Goal: Information Seeking & Learning: Learn about a topic

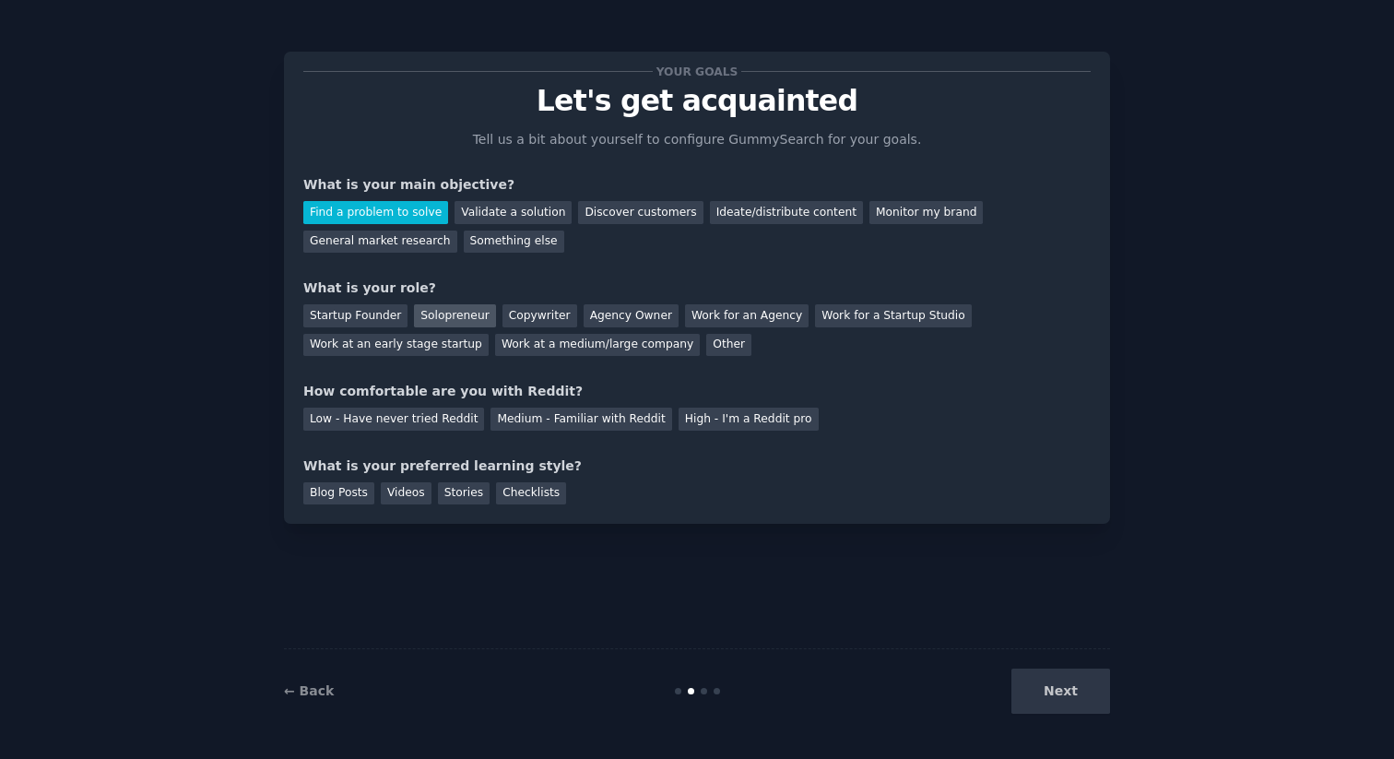
click at [425, 316] on div "Solopreneur" at bounding box center [454, 315] width 81 height 23
click at [441, 418] on div "Low - Have never tried Reddit" at bounding box center [393, 418] width 181 height 23
click at [385, 491] on div "Videos" at bounding box center [406, 493] width 51 height 23
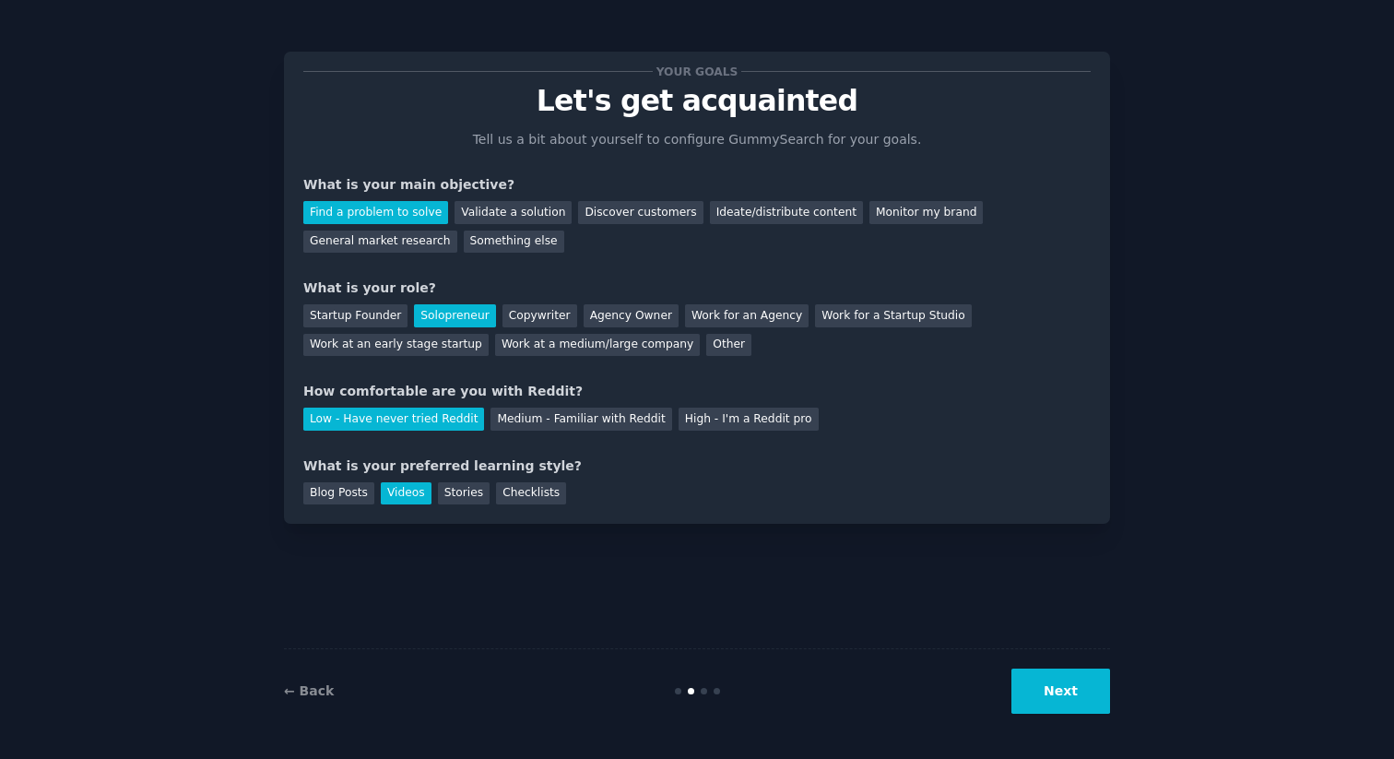
click at [1083, 692] on button "Next" at bounding box center [1060, 690] width 99 height 45
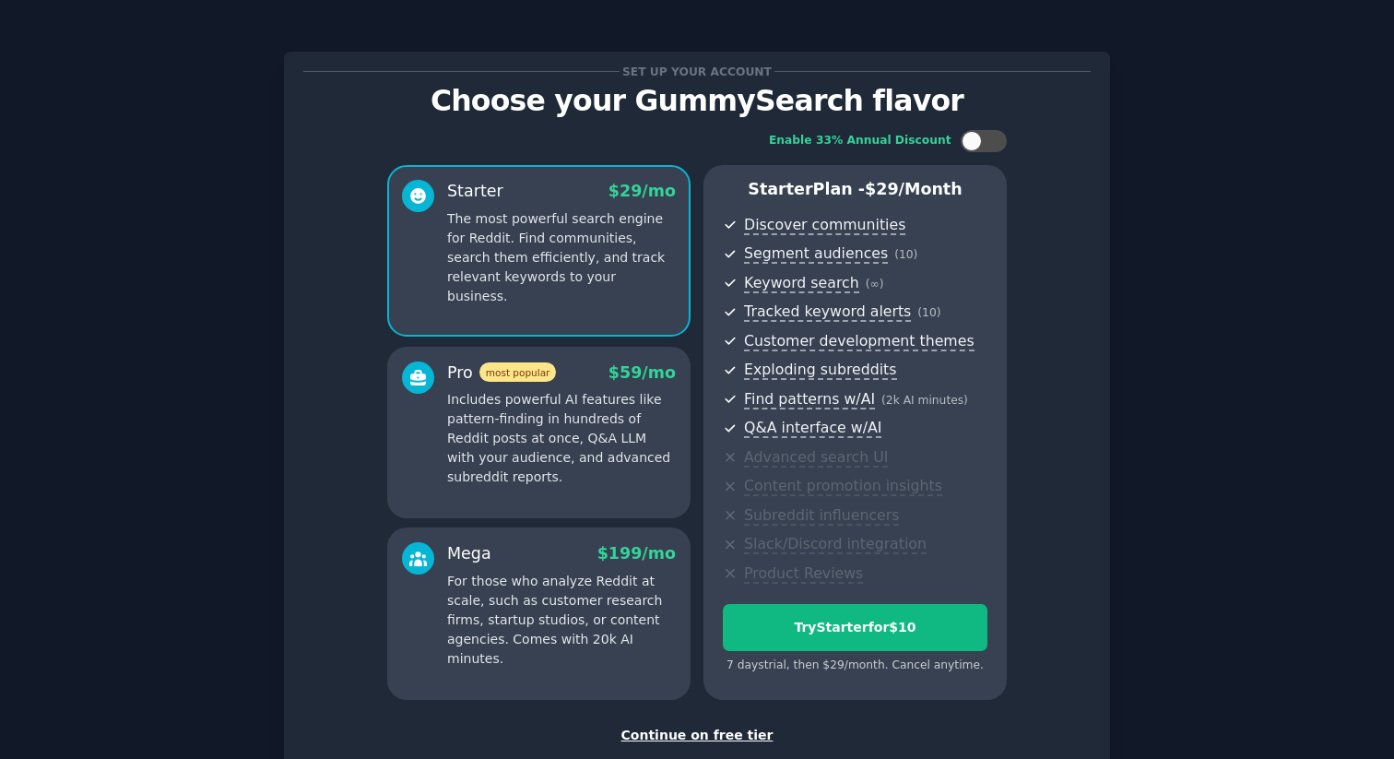
click at [699, 723] on div "Set up your account Choose your GummySearch flavor Enable 33% Annual Discount S…" at bounding box center [696, 408] width 787 height 674
click at [699, 730] on div "Continue on free tier" at bounding box center [696, 734] width 787 height 19
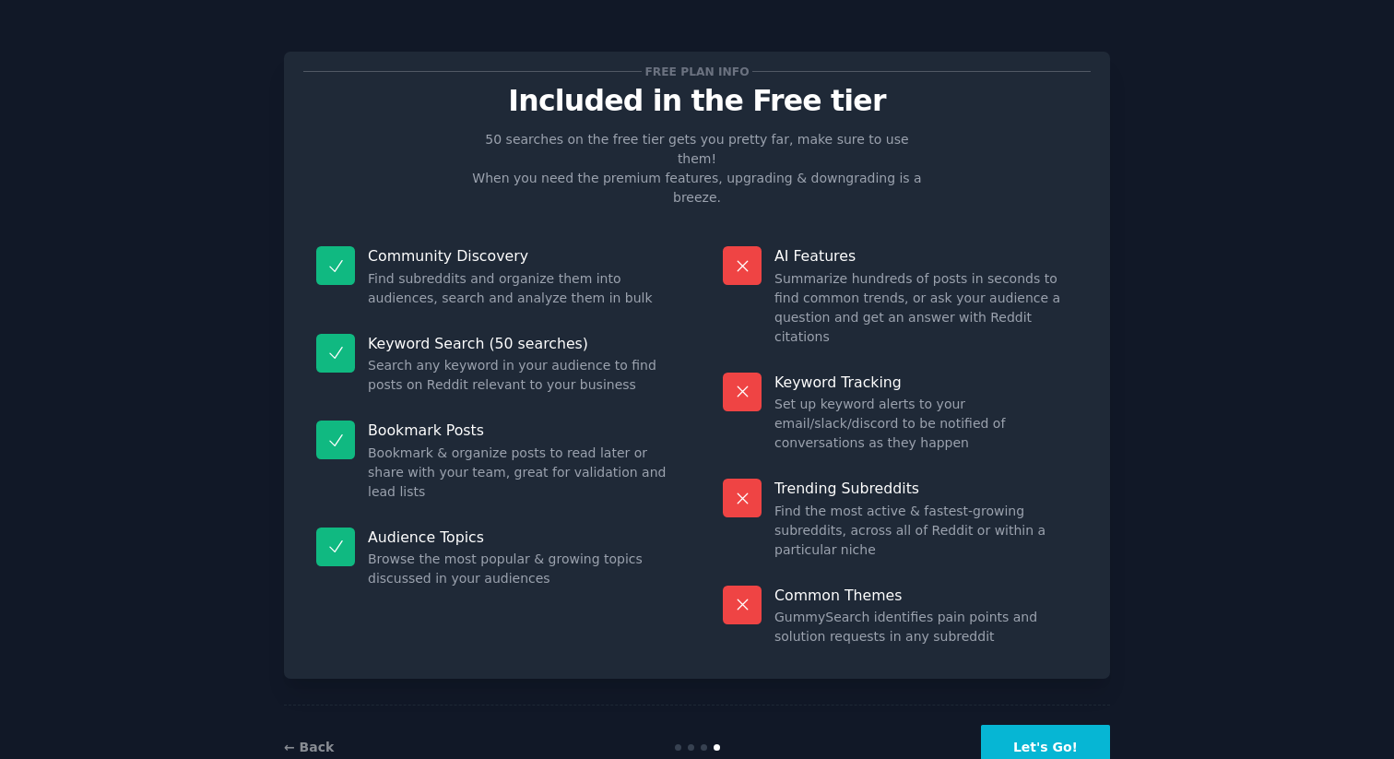
click at [1019, 724] on button "Let's Go!" at bounding box center [1045, 746] width 129 height 45
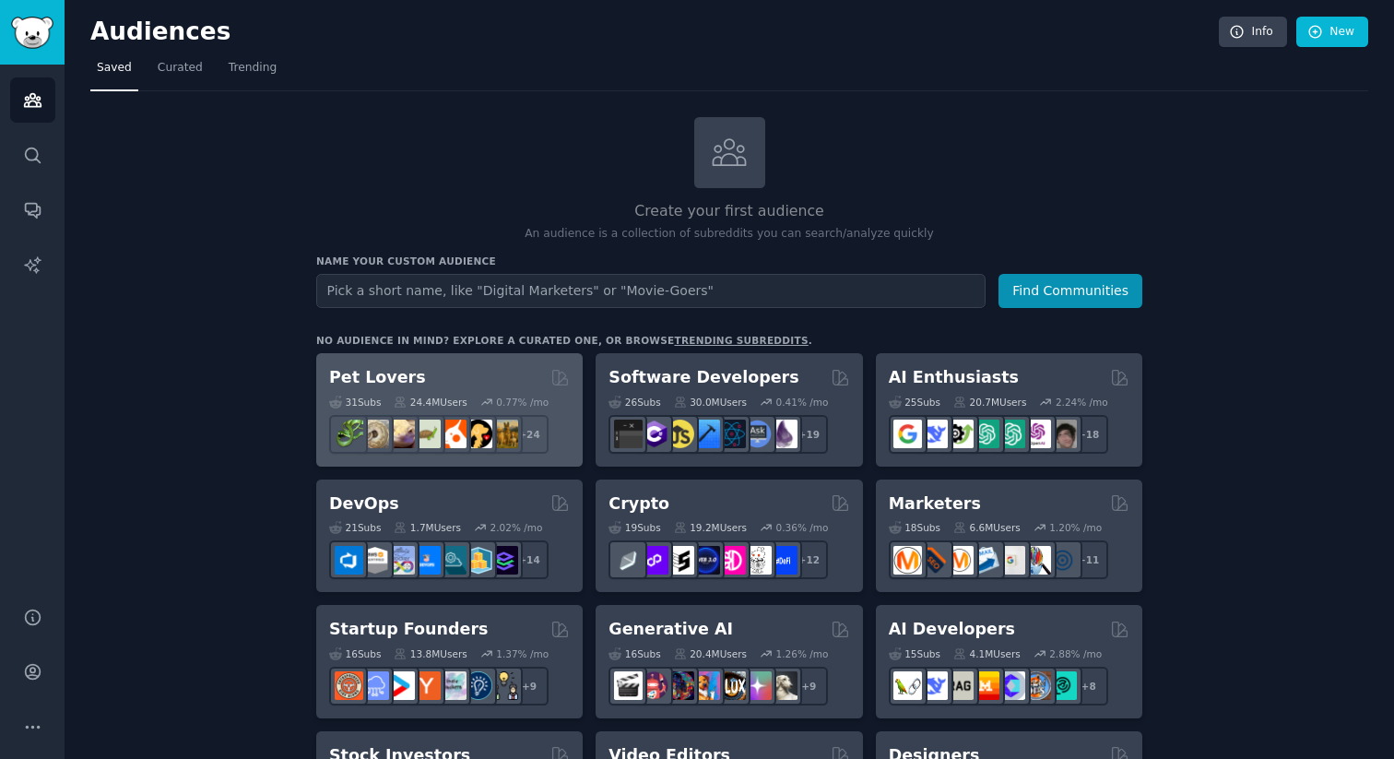
click at [535, 386] on div "Pet Lovers" at bounding box center [449, 377] width 241 height 23
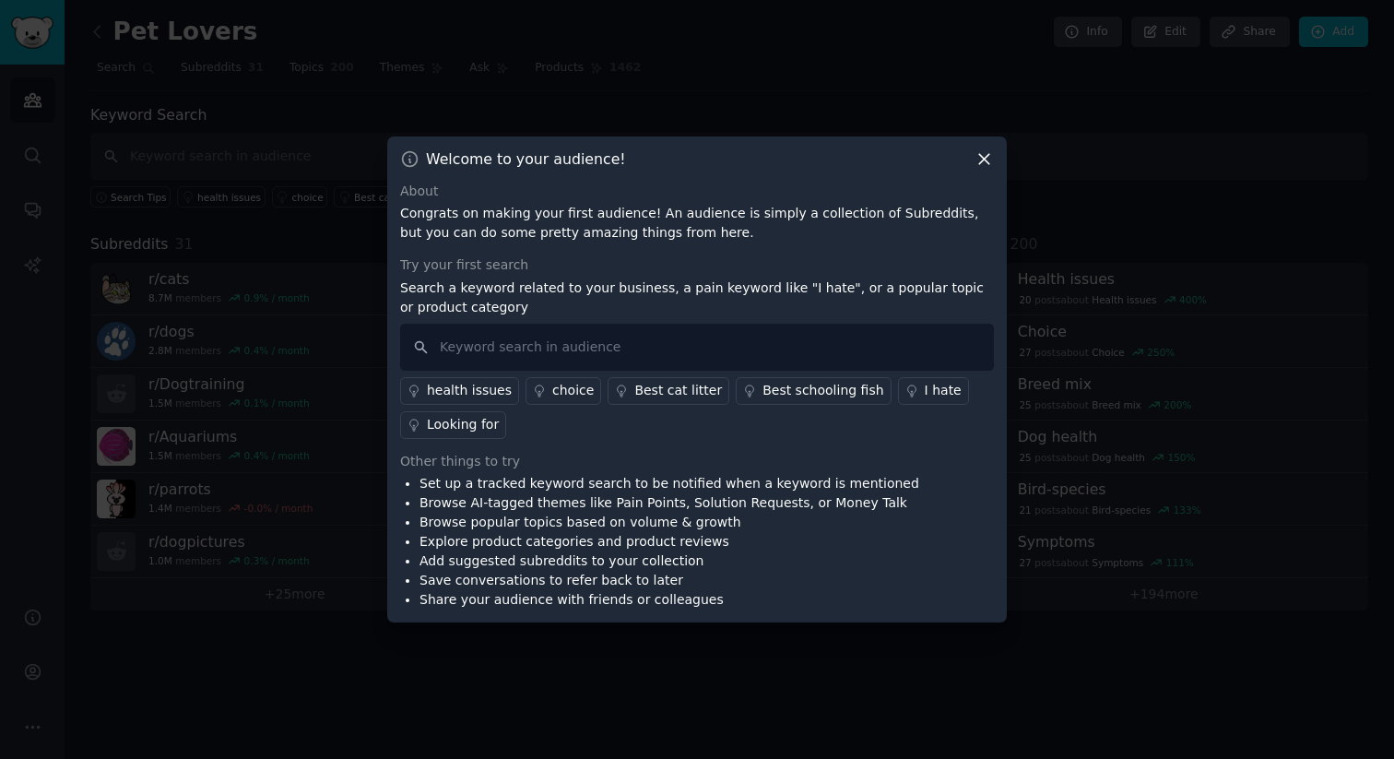
click at [988, 161] on icon at bounding box center [983, 158] width 19 height 19
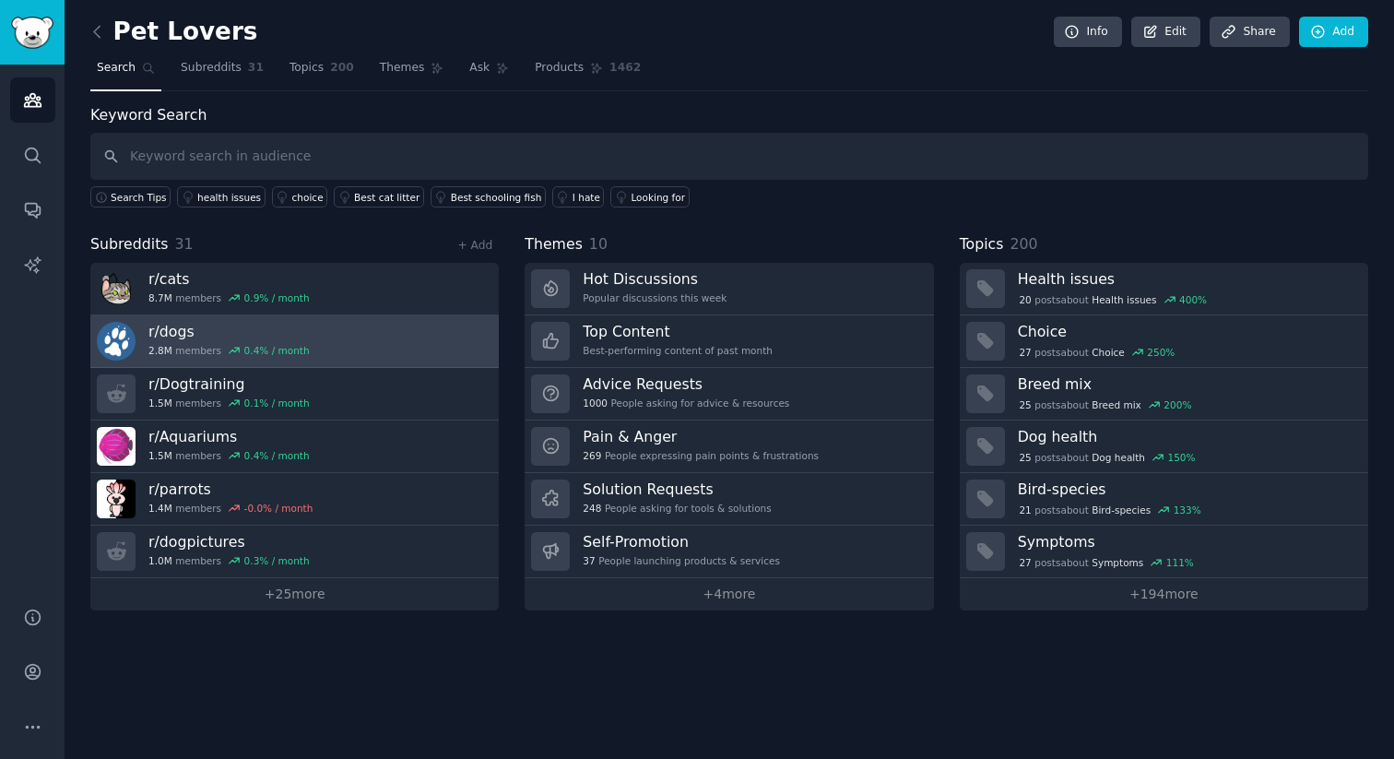
click at [441, 341] on link "r/ dogs 2.8M members 0.4 % / month" at bounding box center [294, 341] width 408 height 53
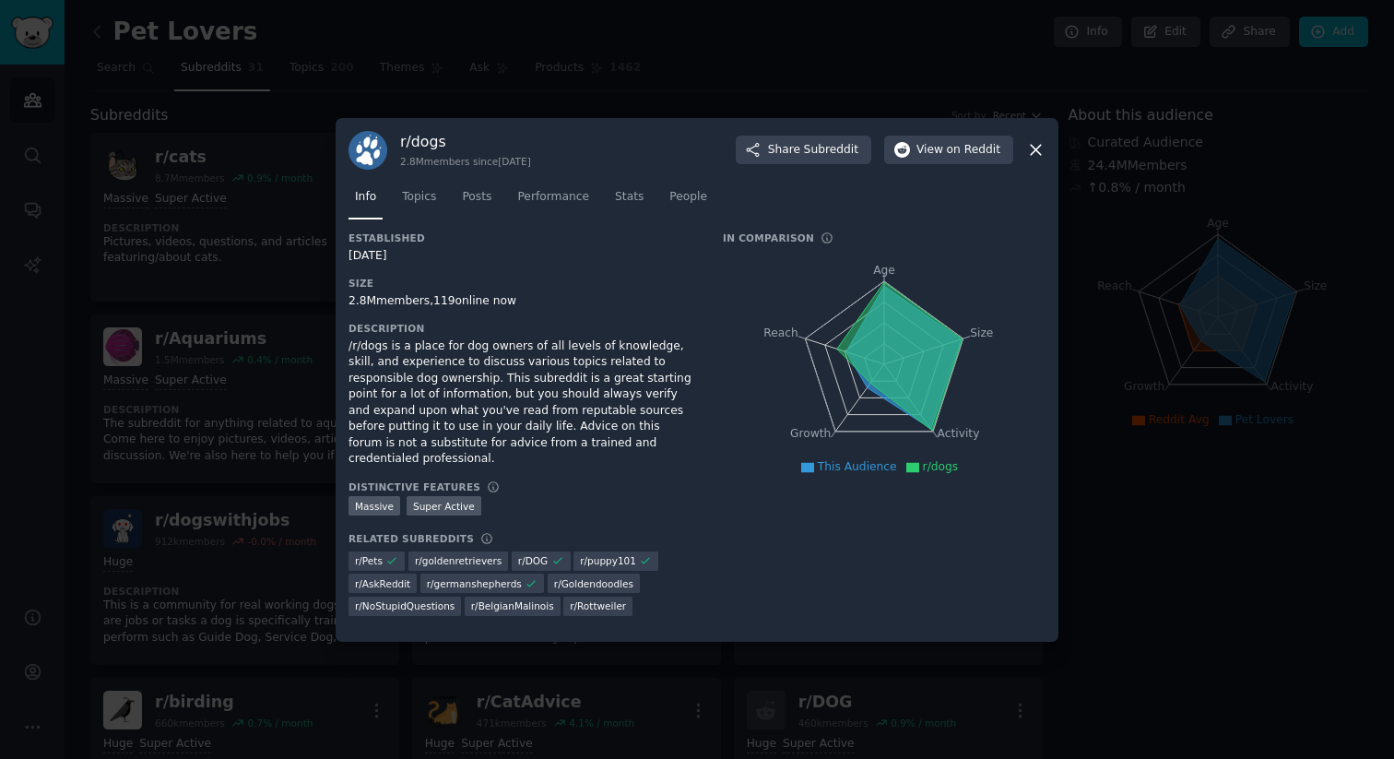
click at [1037, 170] on div "r/ dogs 2.8M members since [DATE] Share Subreddit View on Reddit" at bounding box center [696, 150] width 697 height 39
click at [1037, 169] on div "r/ dogs 2.8M members since [DATE] Share Subreddit View on Reddit" at bounding box center [696, 150] width 697 height 39
click at [1030, 155] on icon at bounding box center [1035, 149] width 19 height 19
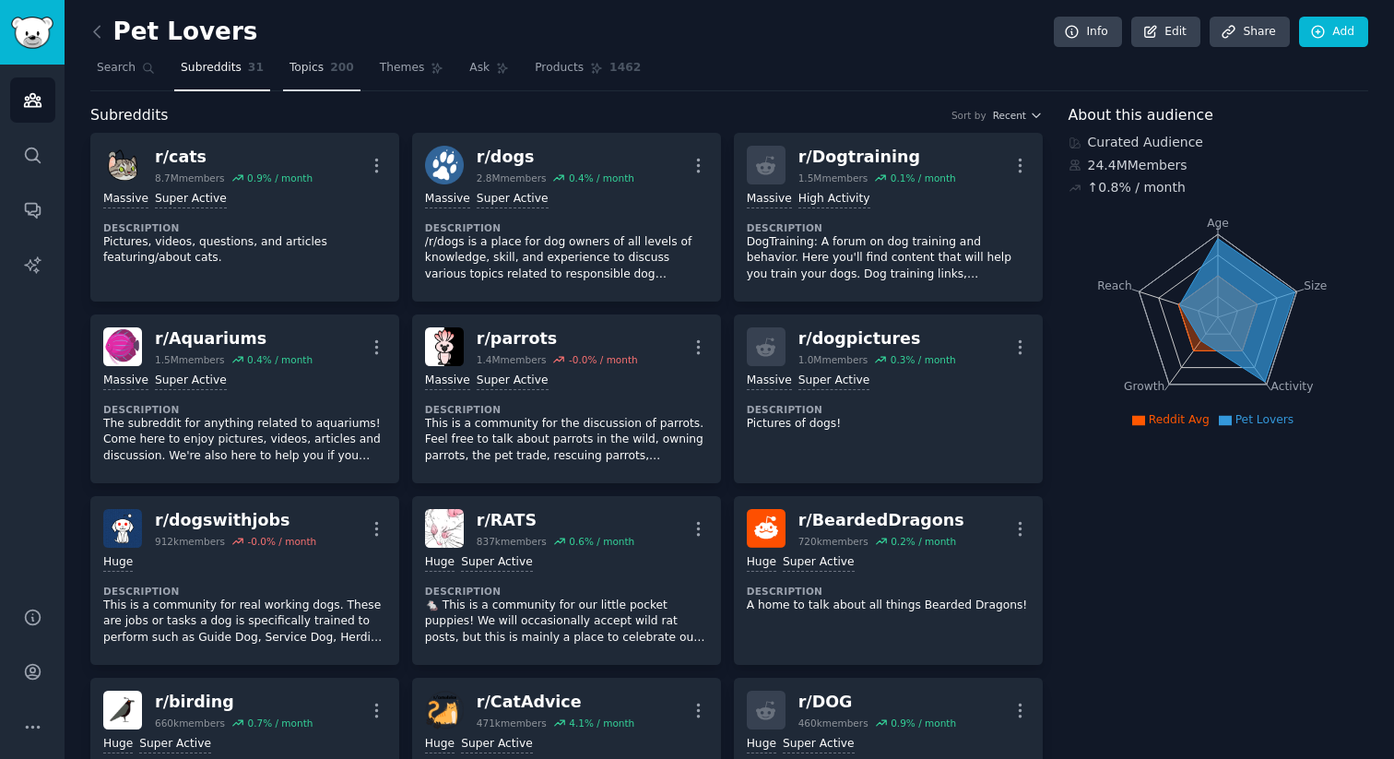
click at [300, 58] on link "Topics 200" at bounding box center [321, 72] width 77 height 38
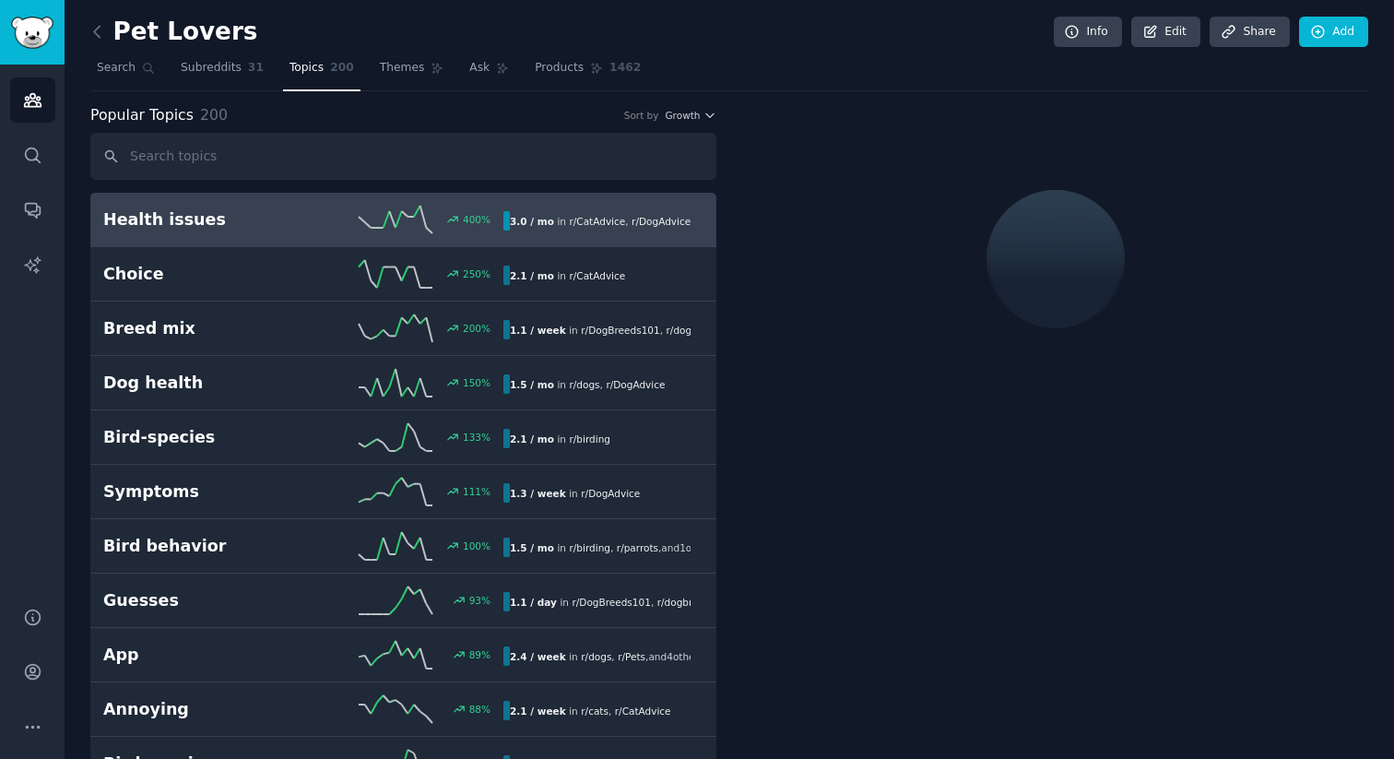
click at [329, 229] on div "400 %" at bounding box center [403, 220] width 200 height 28
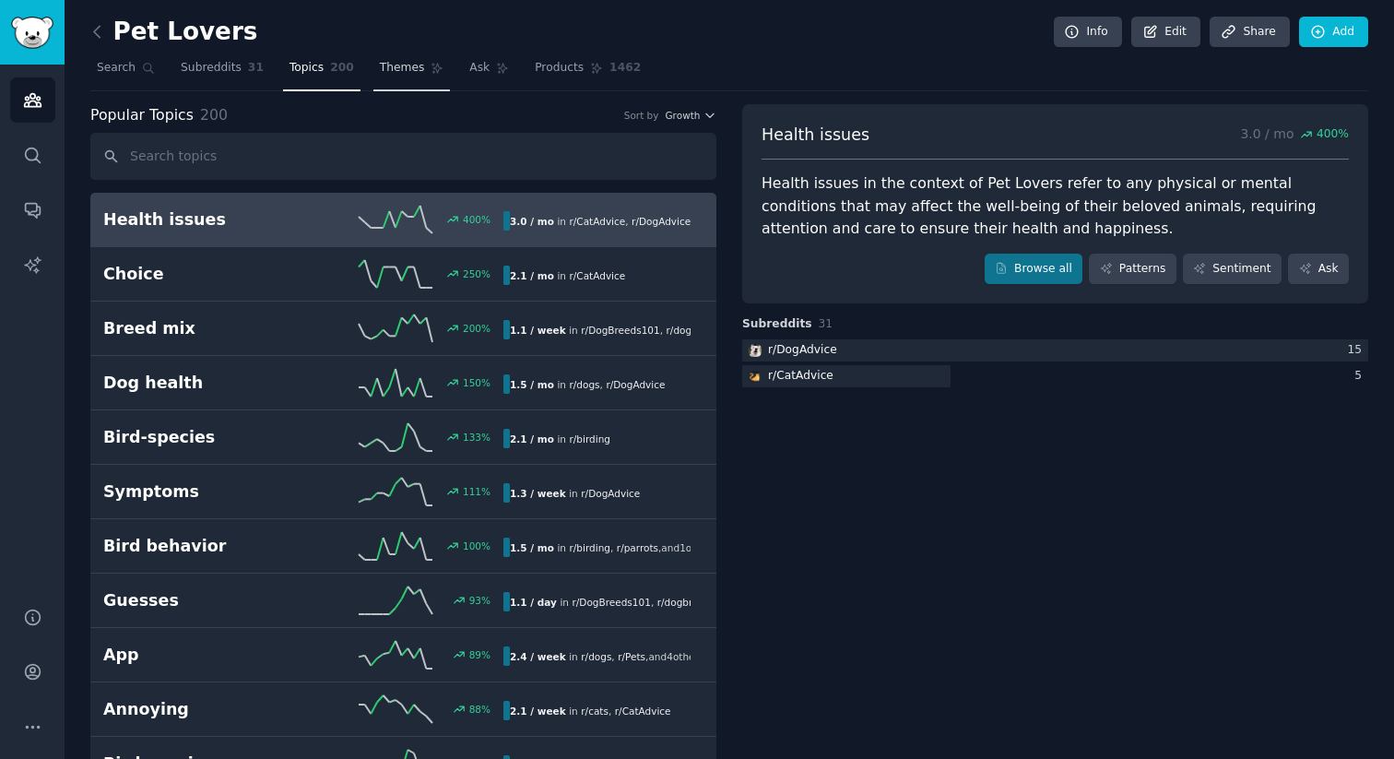
click at [380, 76] on span "Themes" at bounding box center [402, 68] width 45 height 17
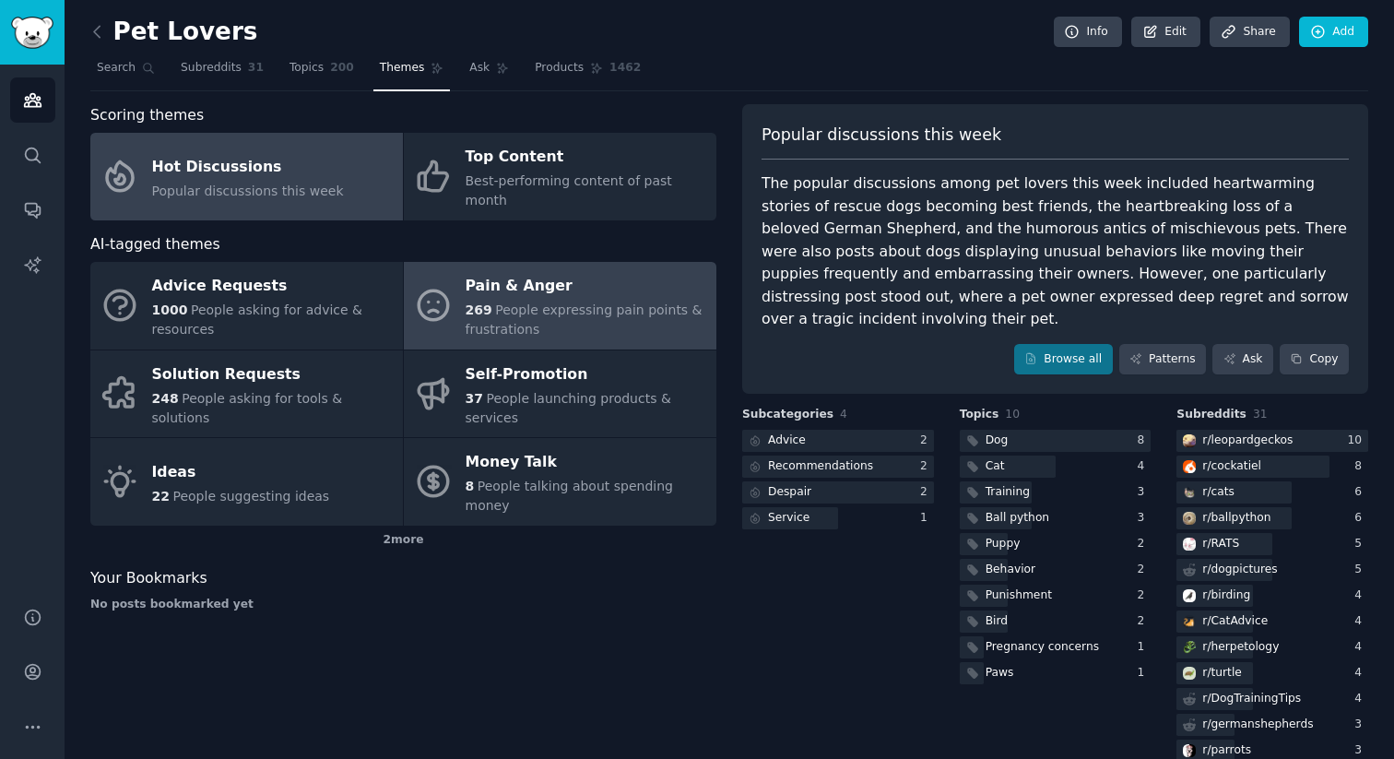
click at [521, 305] on span "People expressing pain points & frustrations" at bounding box center [583, 319] width 237 height 34
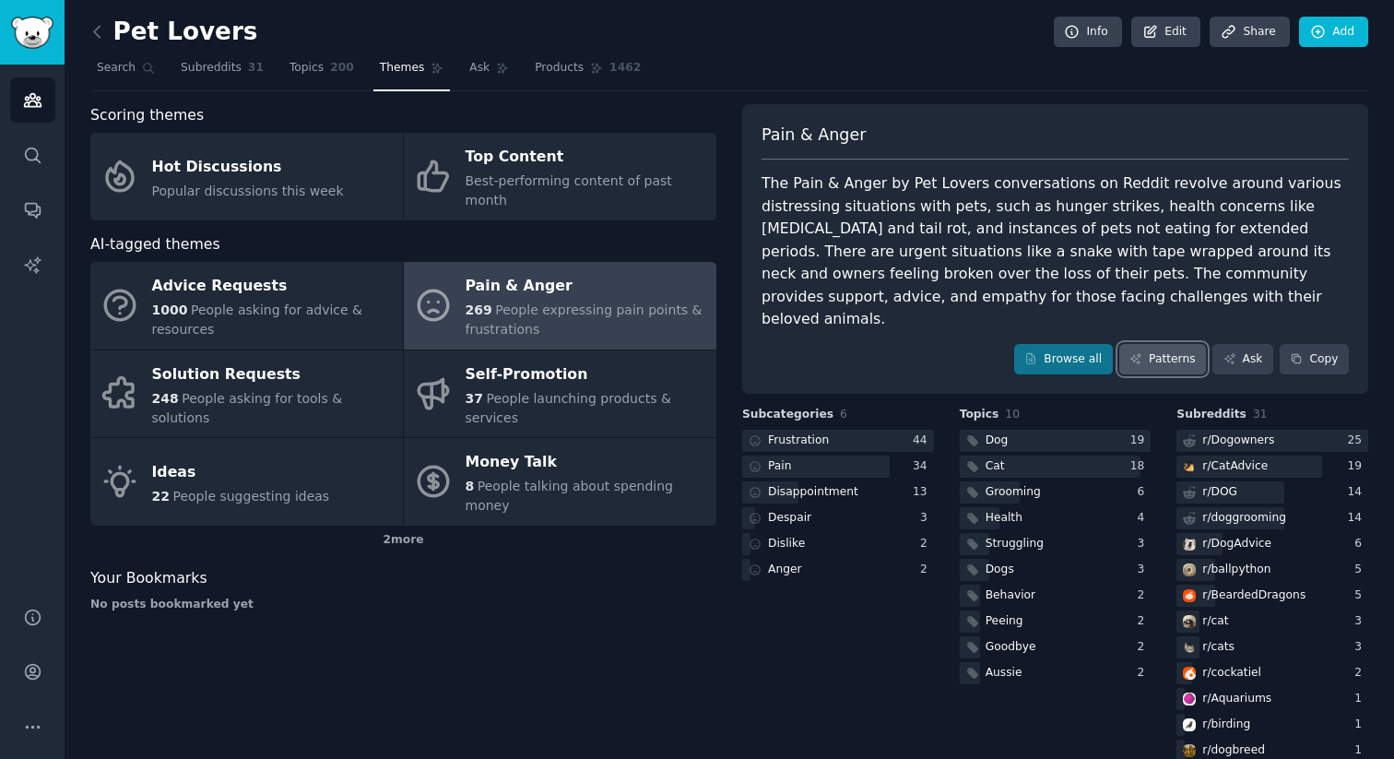
click at [1158, 344] on link "Patterns" at bounding box center [1162, 359] width 87 height 31
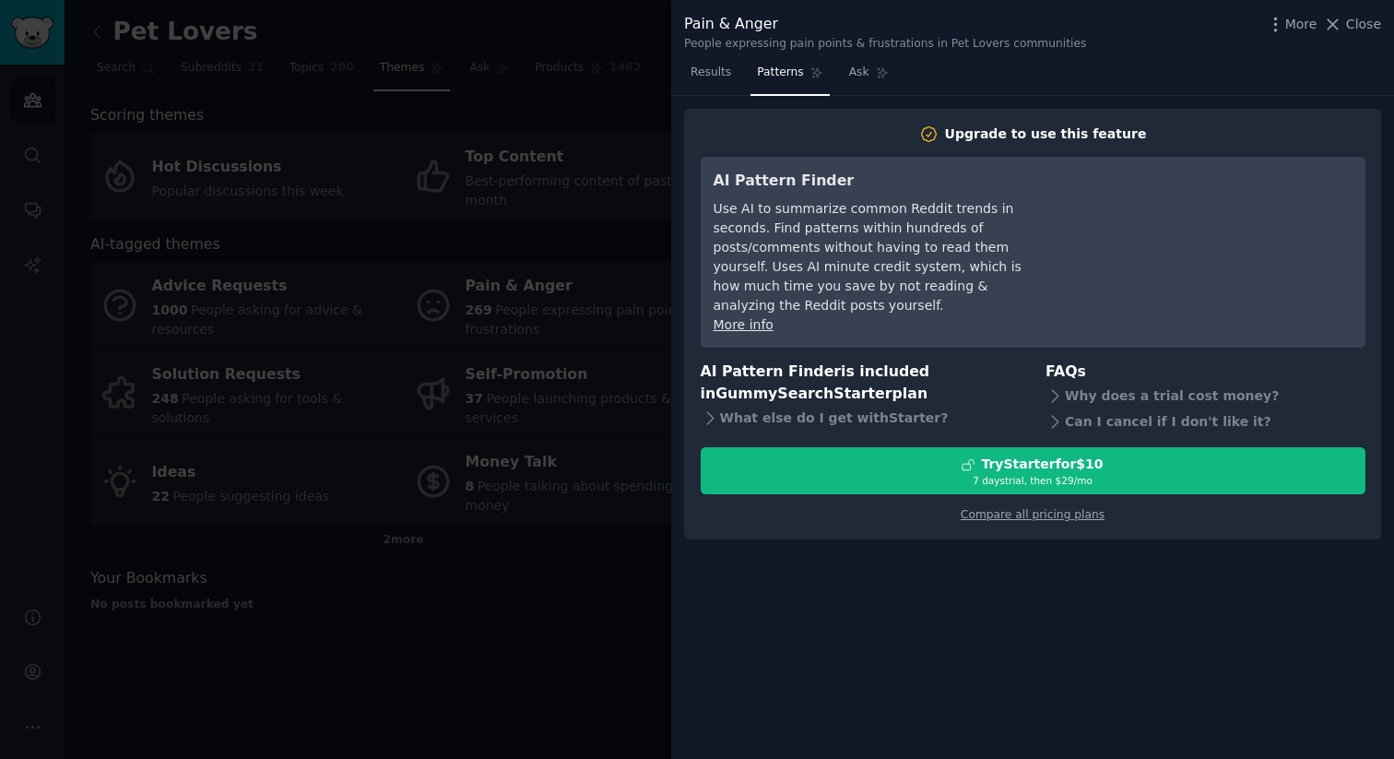
click at [333, 422] on div at bounding box center [697, 379] width 1394 height 759
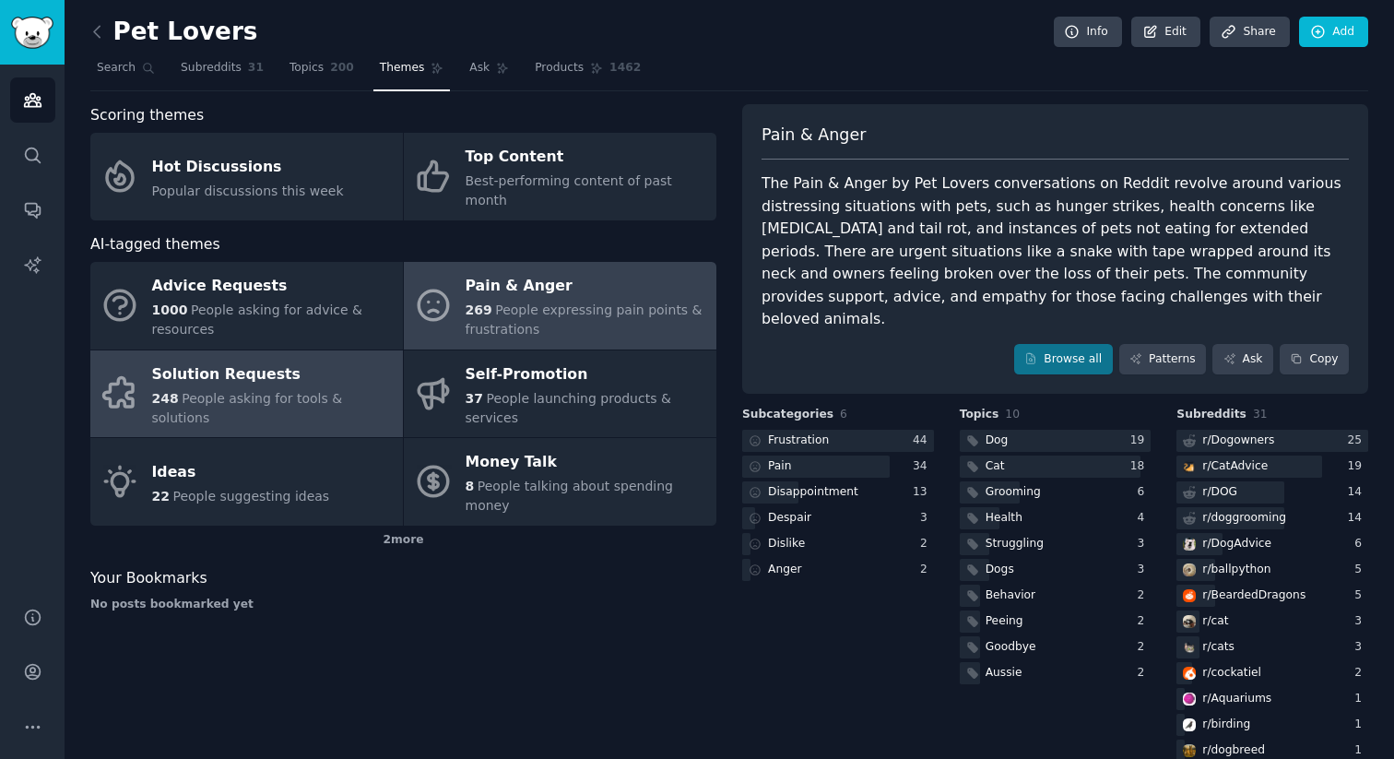
click at [326, 405] on link "Solution Requests 248 People asking for tools & solutions" at bounding box center [246, 394] width 312 height 88
